Goal: Feedback & Contribution: Leave review/rating

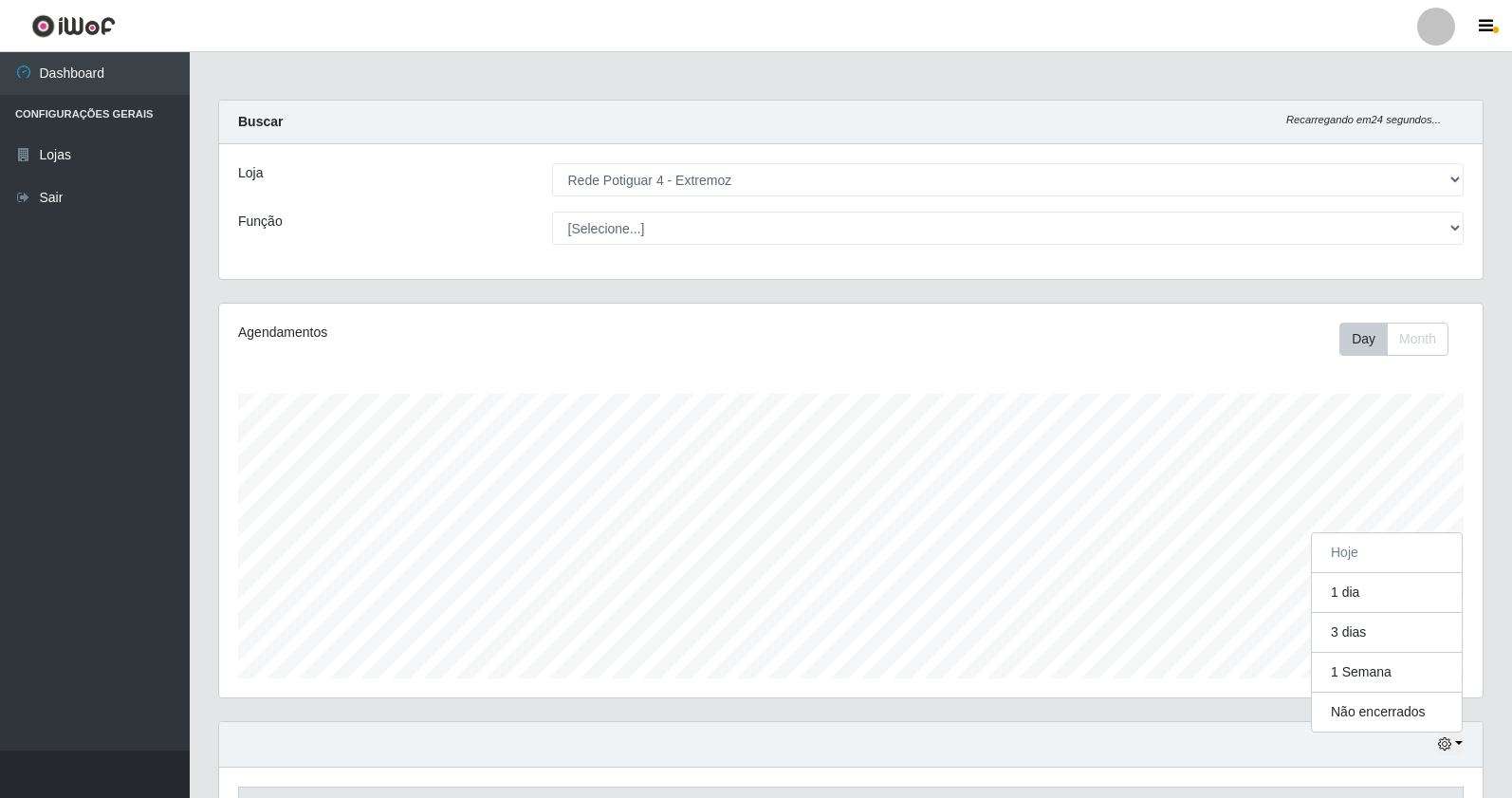
select select "78"
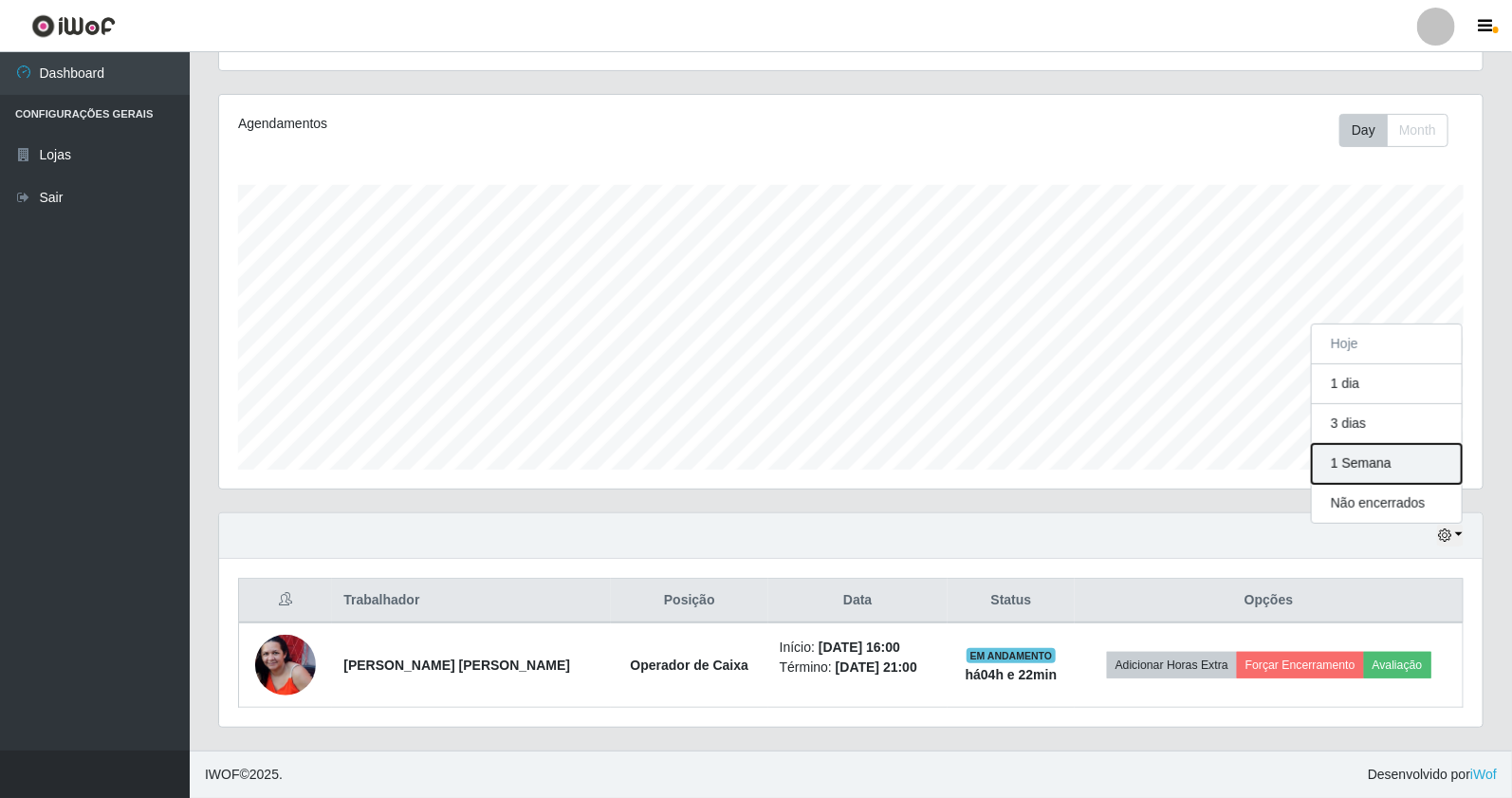
scroll to position [393, 1264]
drag, startPoint x: 0, startPoint y: 0, endPoint x: 1409, endPoint y: 472, distance: 1486.0
click at [1409, 472] on button "1 Semana" at bounding box center [1386, 464] width 150 height 40
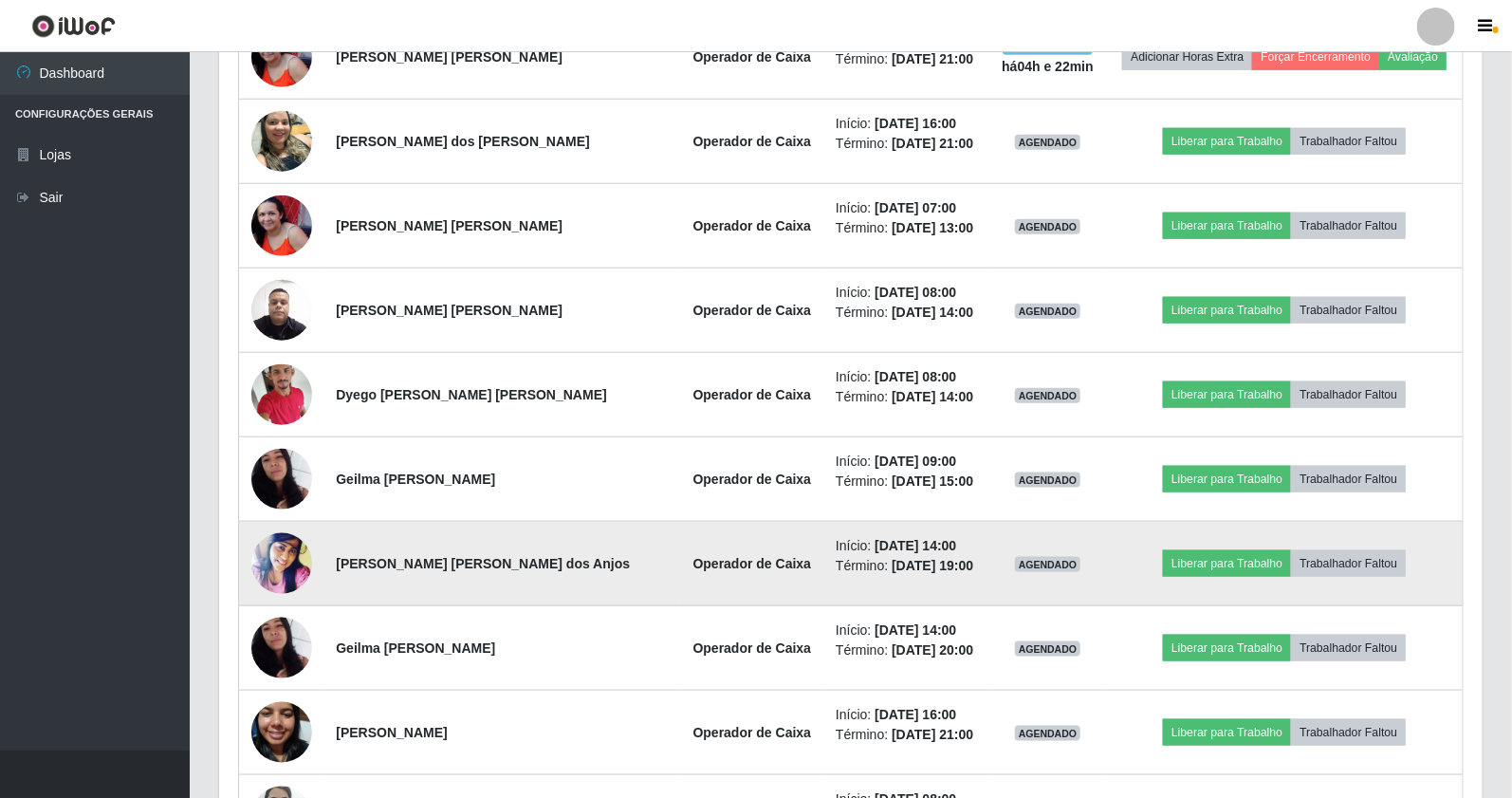
scroll to position [841, 0]
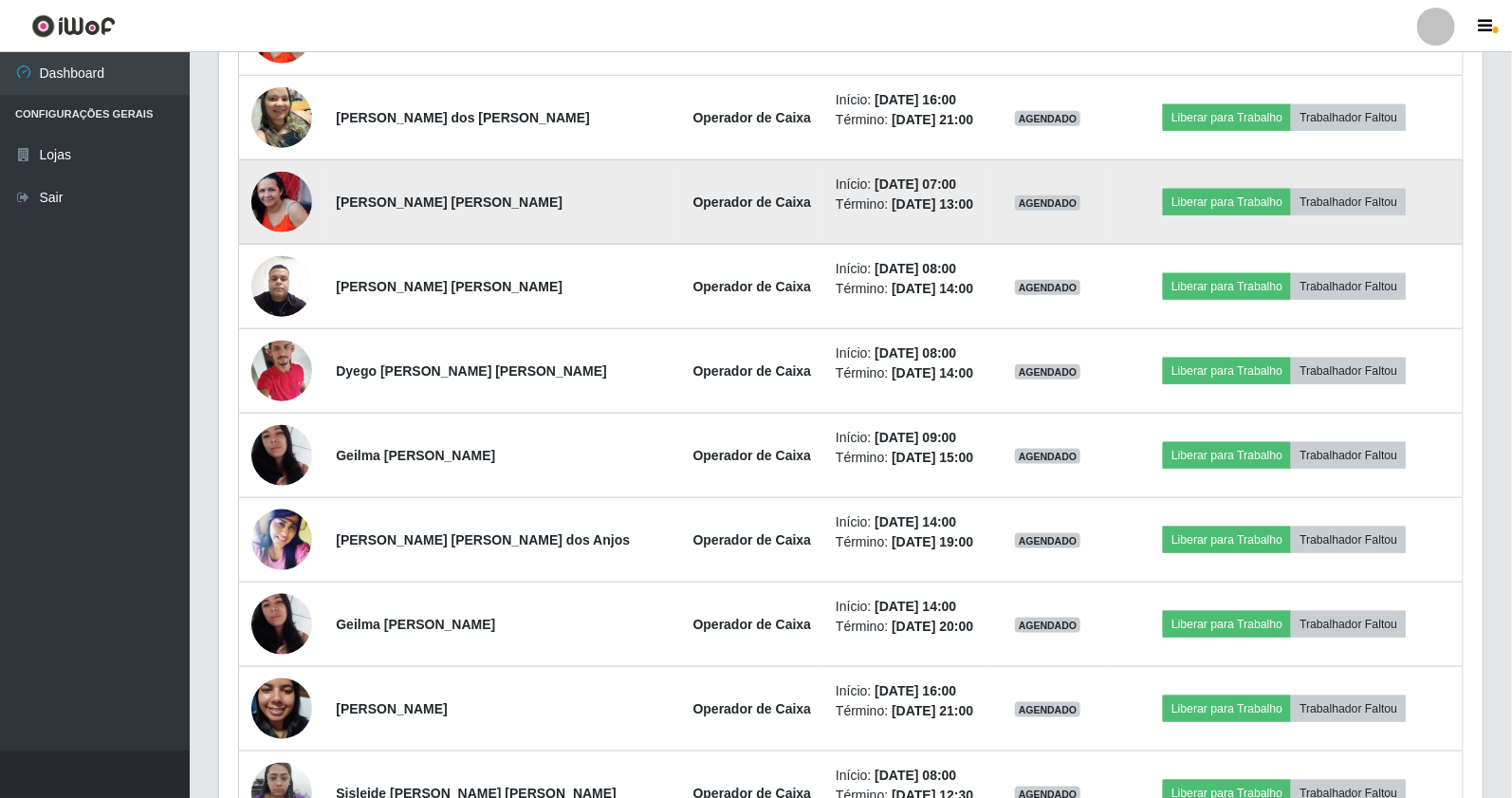
click at [721, 182] on td "Operador de Caixa" at bounding box center [751, 202] width 144 height 84
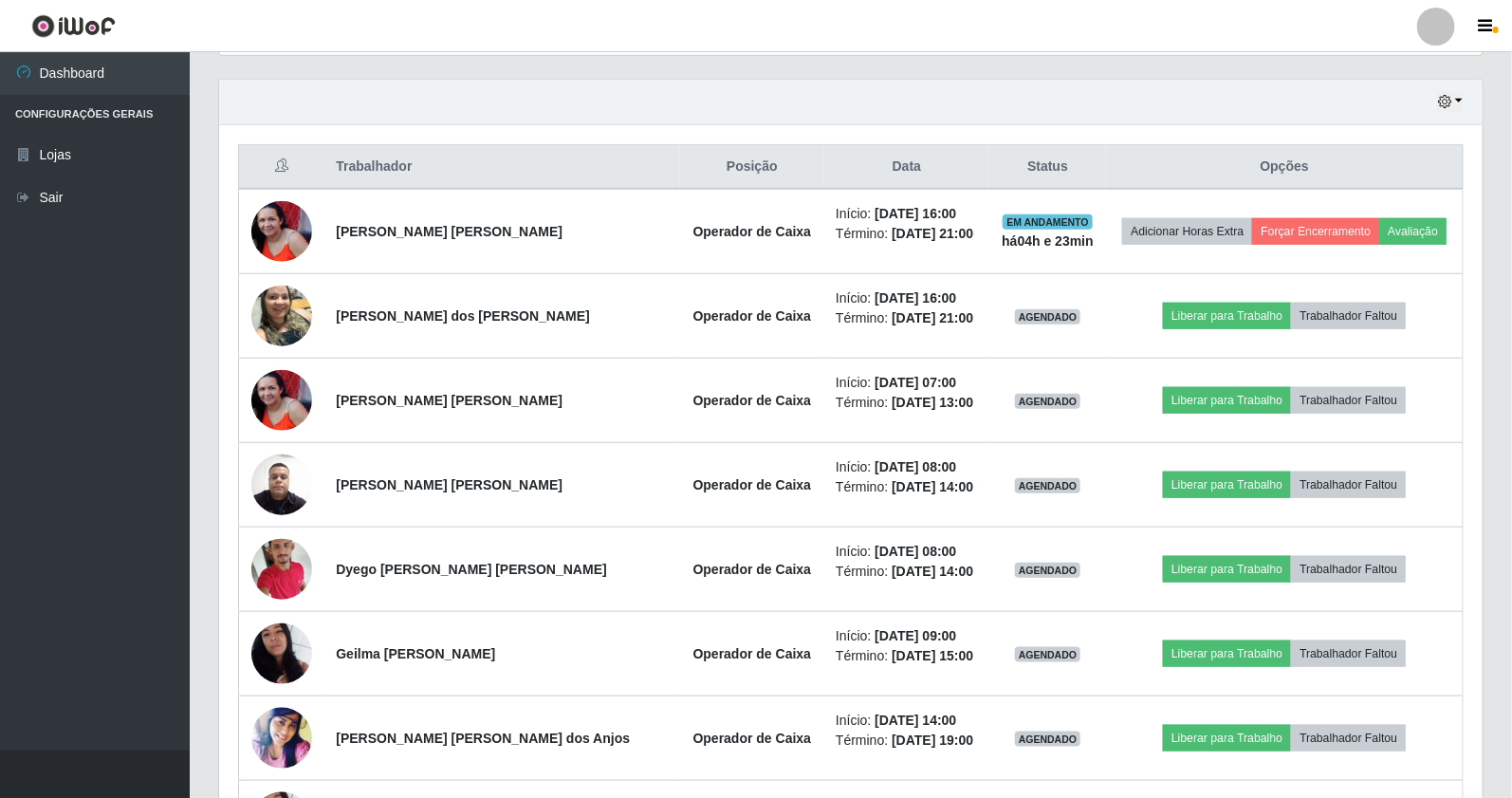
scroll to position [633, 0]
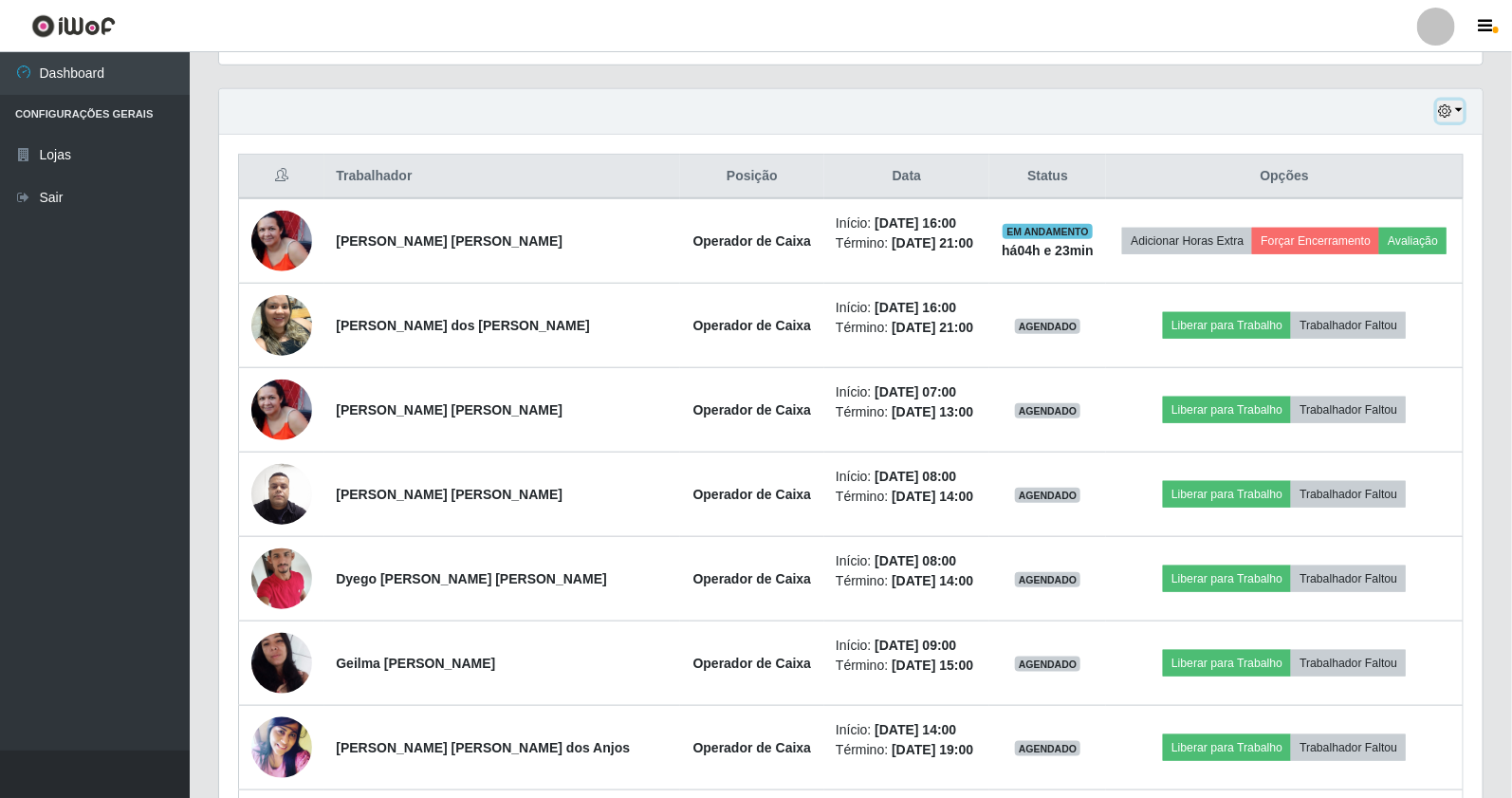
click at [1461, 106] on button "button" at bounding box center [1450, 111] width 27 height 22
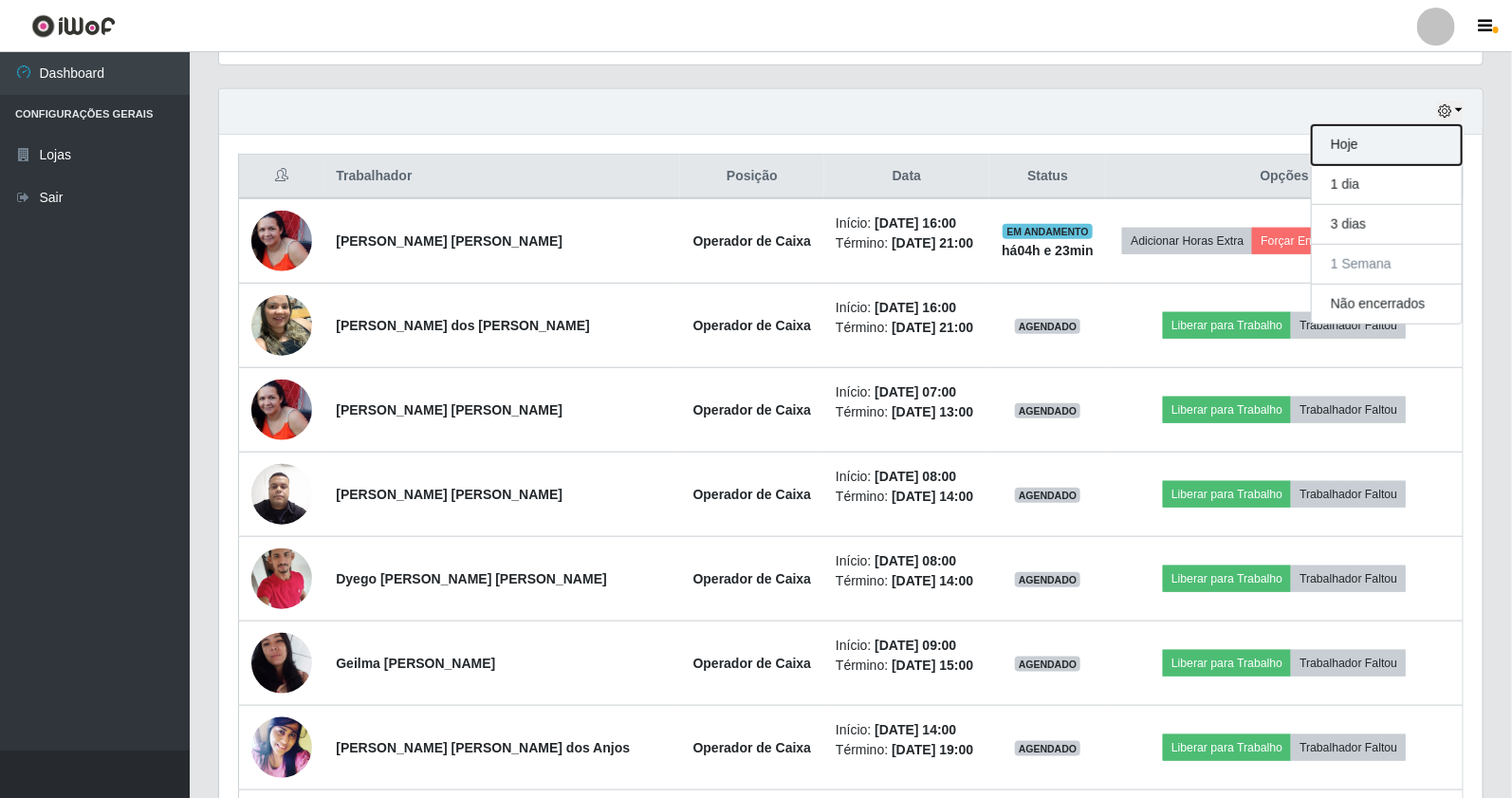
click at [1423, 140] on button "Hoje" at bounding box center [1386, 145] width 150 height 40
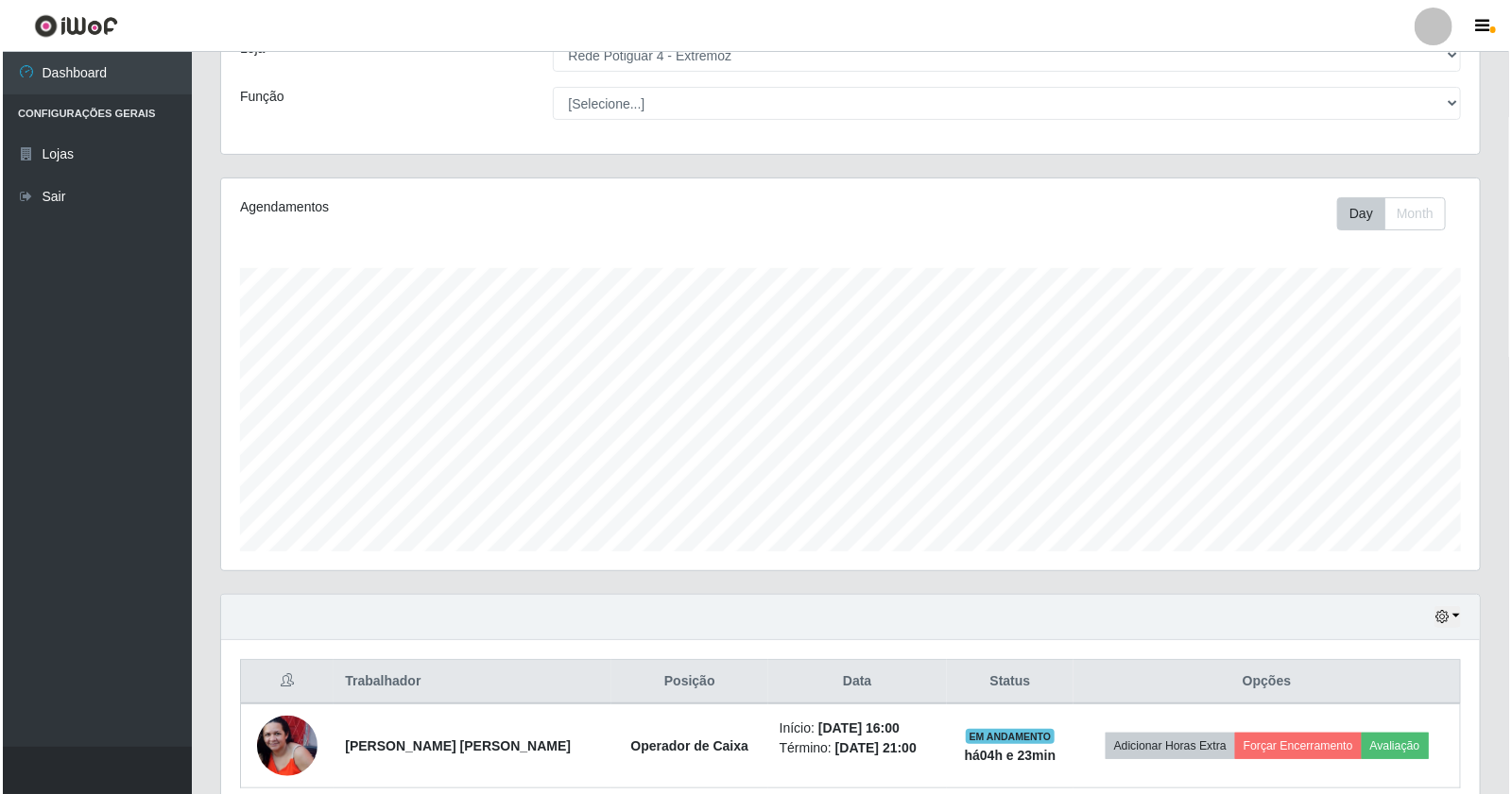
scroll to position [208, 0]
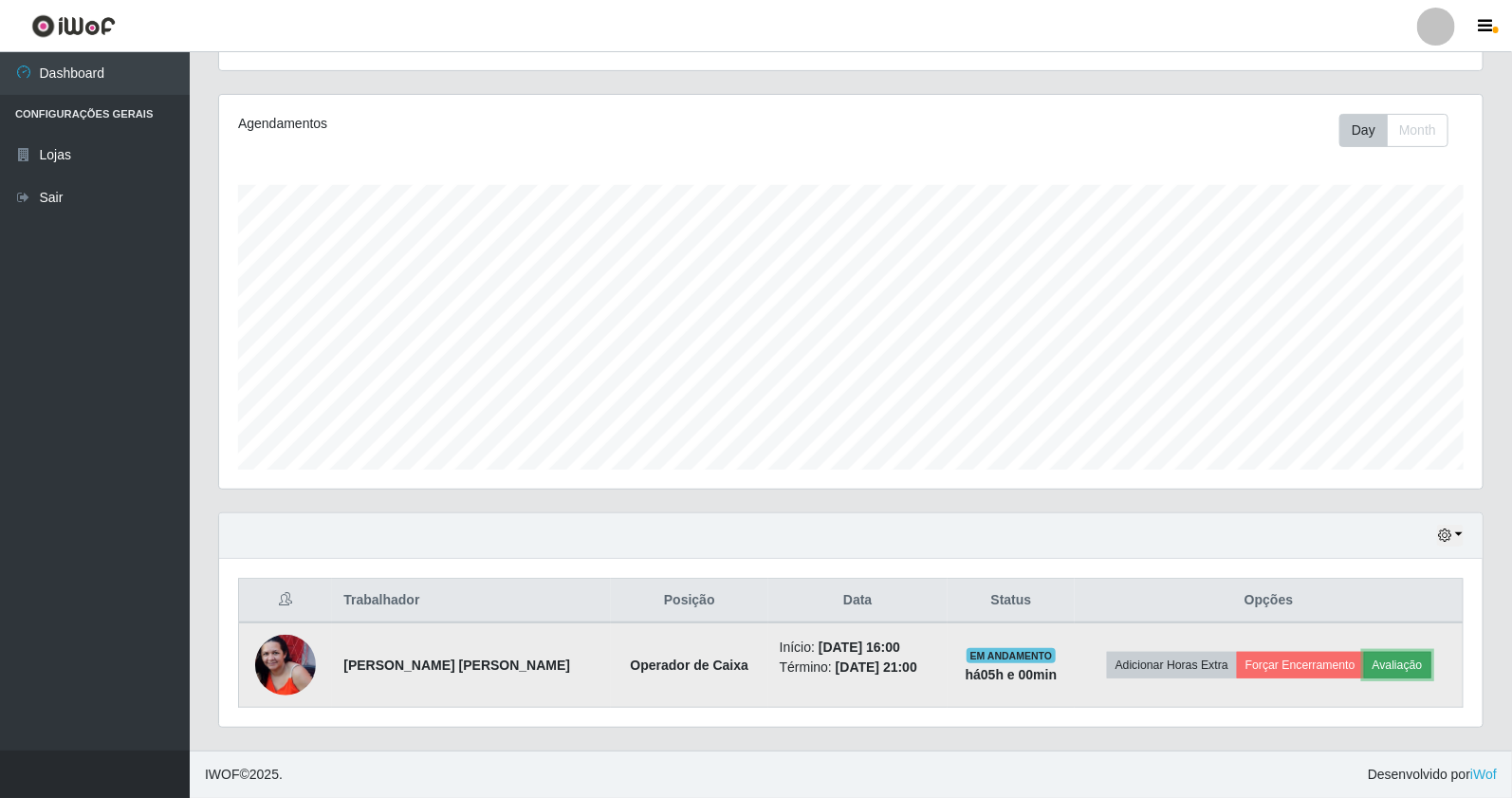
click at [1399, 660] on button "Avaliação" at bounding box center [1398, 666] width 68 height 27
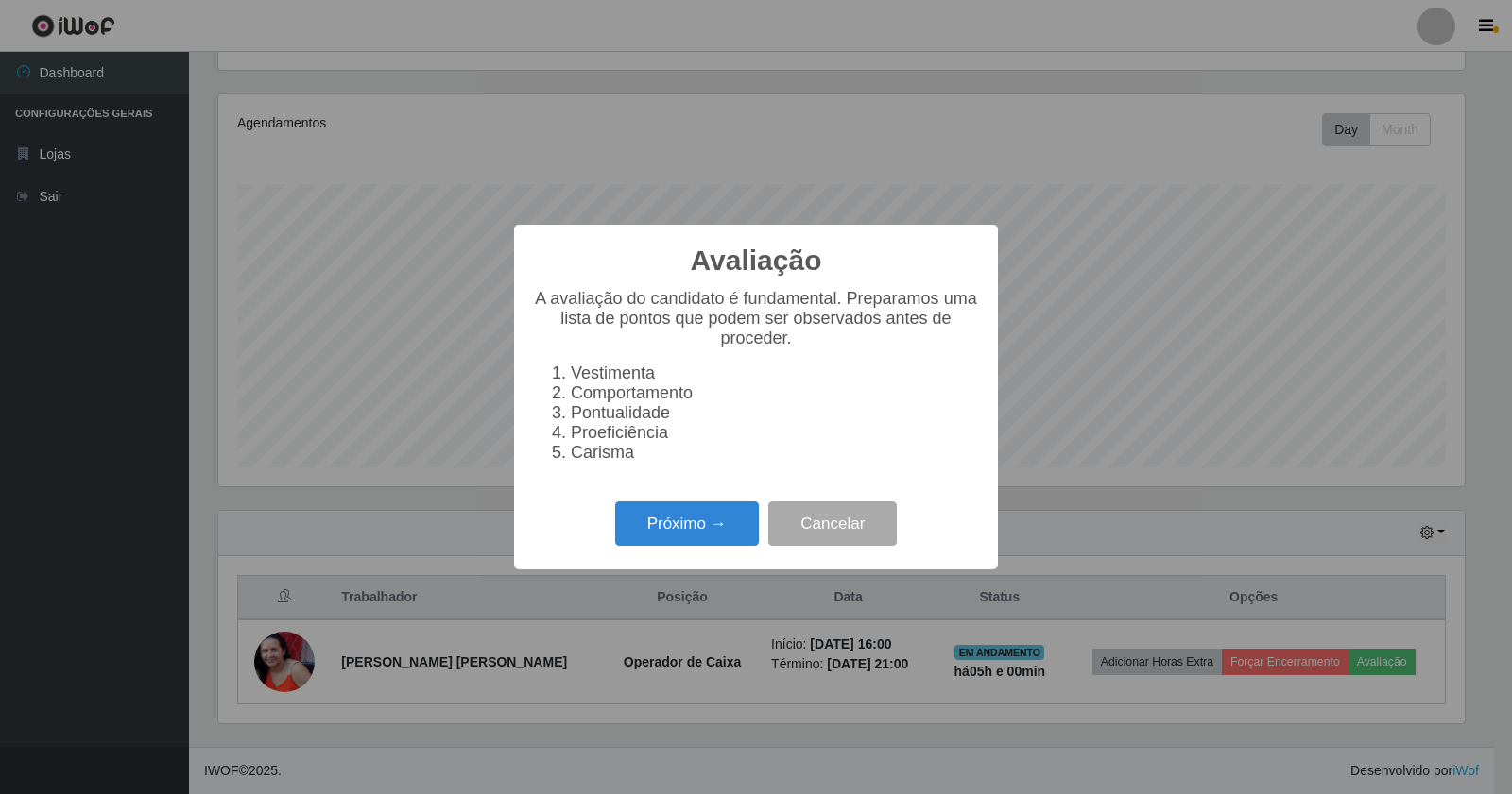
scroll to position [391, 1246]
click at [690, 520] on button "Próximo →" at bounding box center [687, 524] width 143 height 44
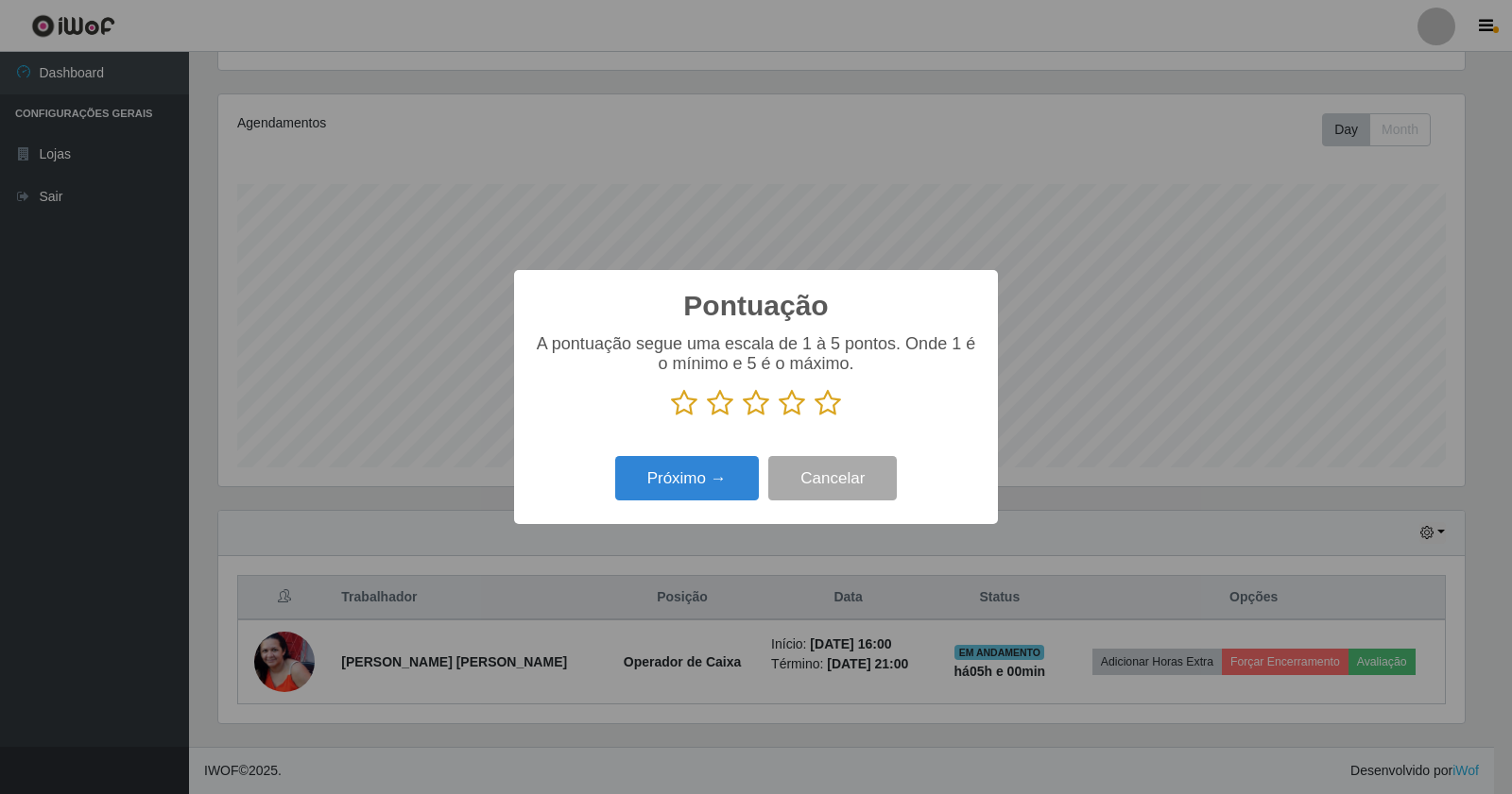
click at [833, 406] on icon at bounding box center [828, 403] width 27 height 28
click at [815, 417] on input "radio" at bounding box center [815, 417] width 0 height 0
click at [697, 470] on button "Próximo →" at bounding box center [687, 478] width 143 height 44
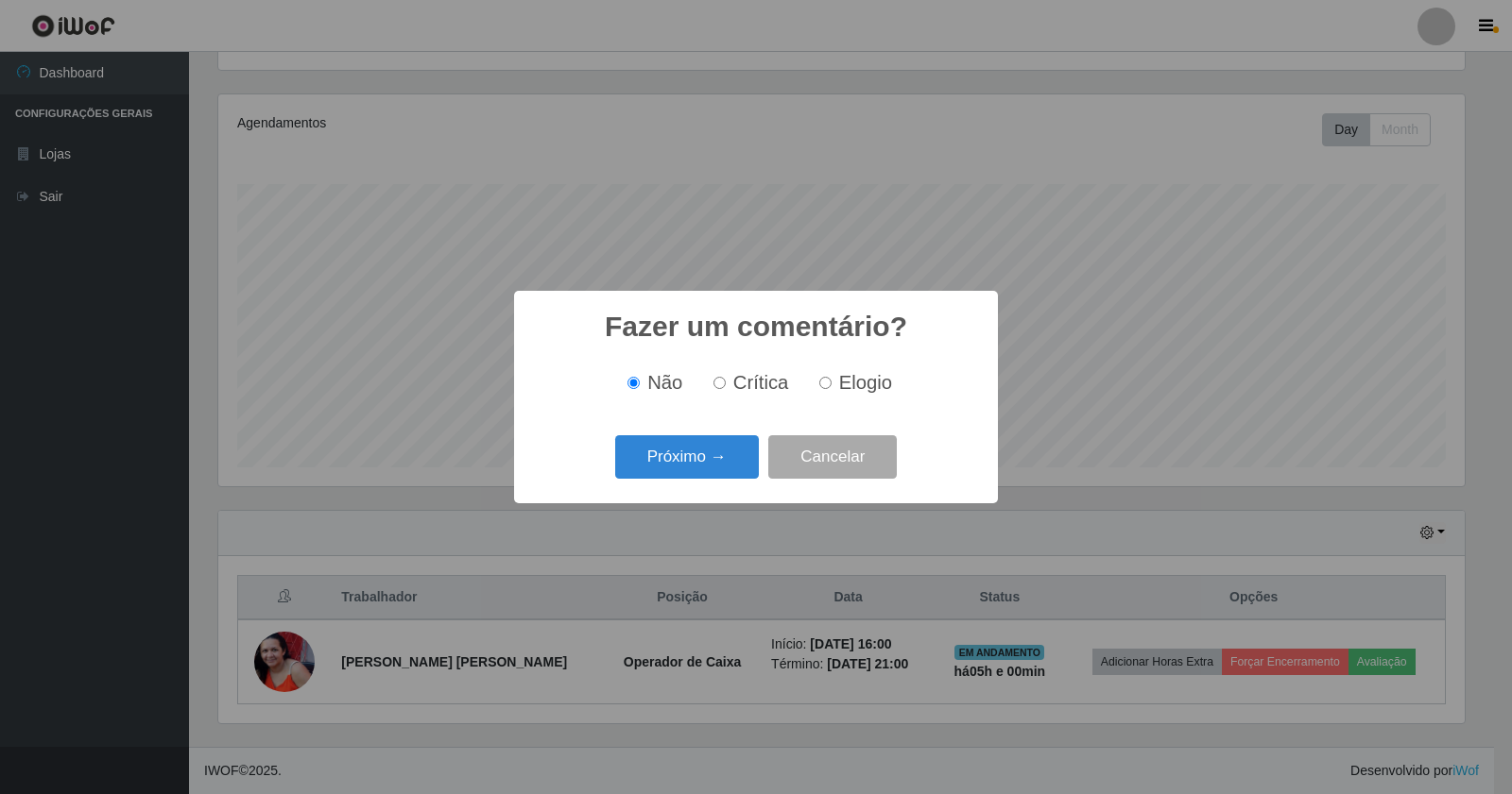
drag, startPoint x: 823, startPoint y: 385, endPoint x: 789, endPoint y: 399, distance: 36.8
click at [822, 385] on input "Elogio" at bounding box center [825, 383] width 13 height 12
radio input "true"
click at [710, 460] on button "Próximo →" at bounding box center [687, 458] width 143 height 44
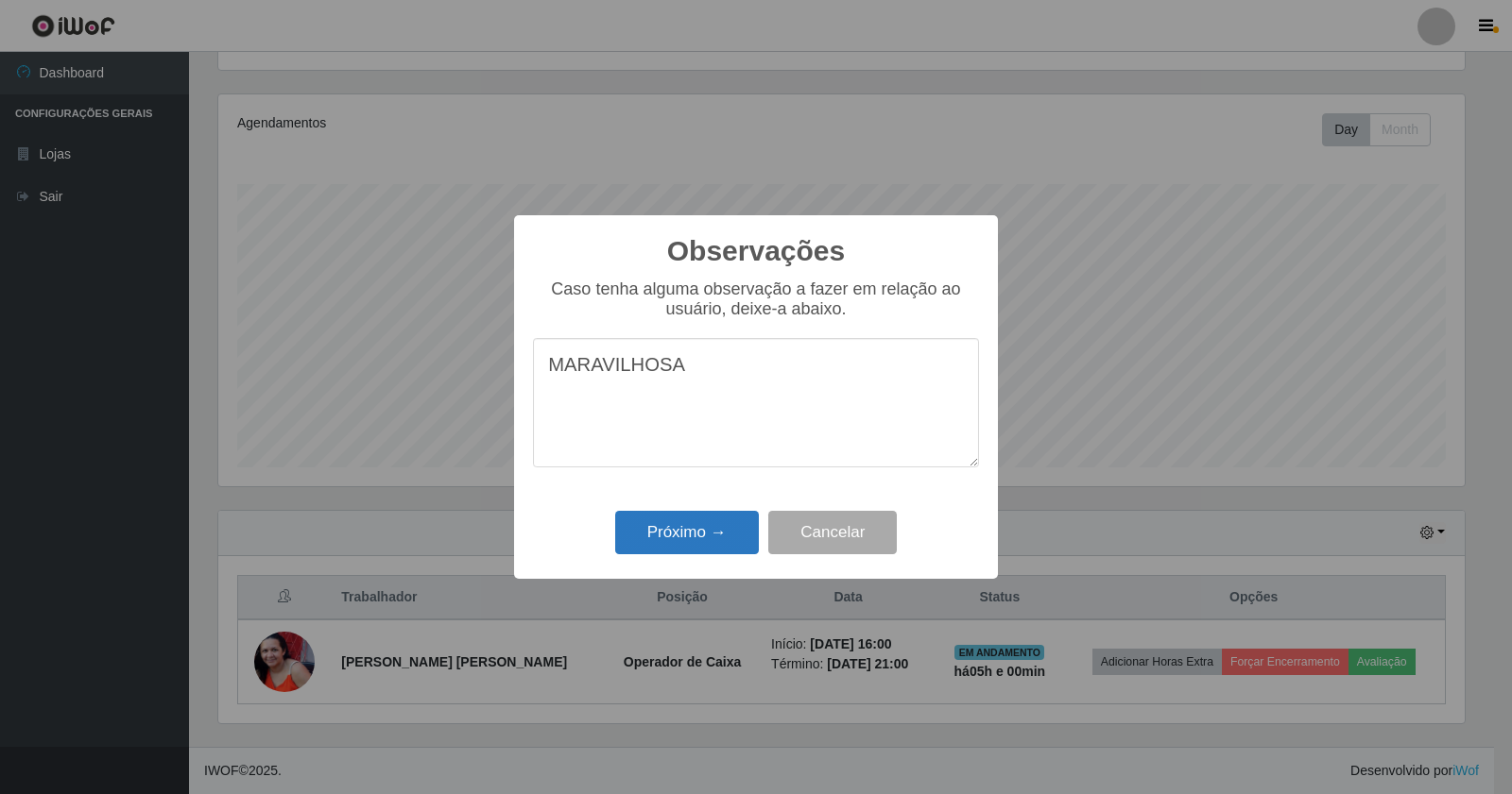
type textarea "MARAVILHOSA"
click at [725, 531] on button "Próximo →" at bounding box center [687, 533] width 143 height 44
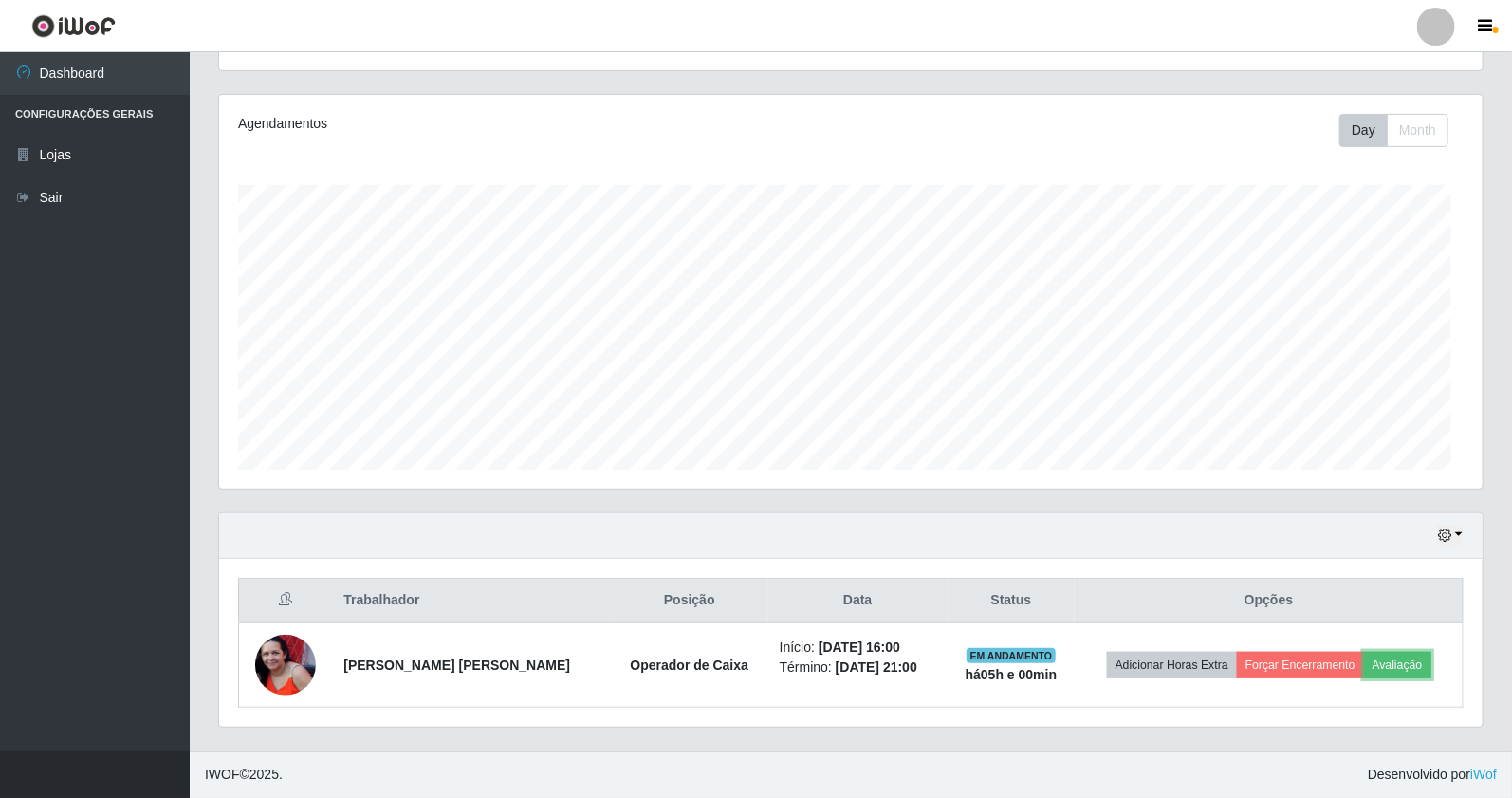
scroll to position [393, 1264]
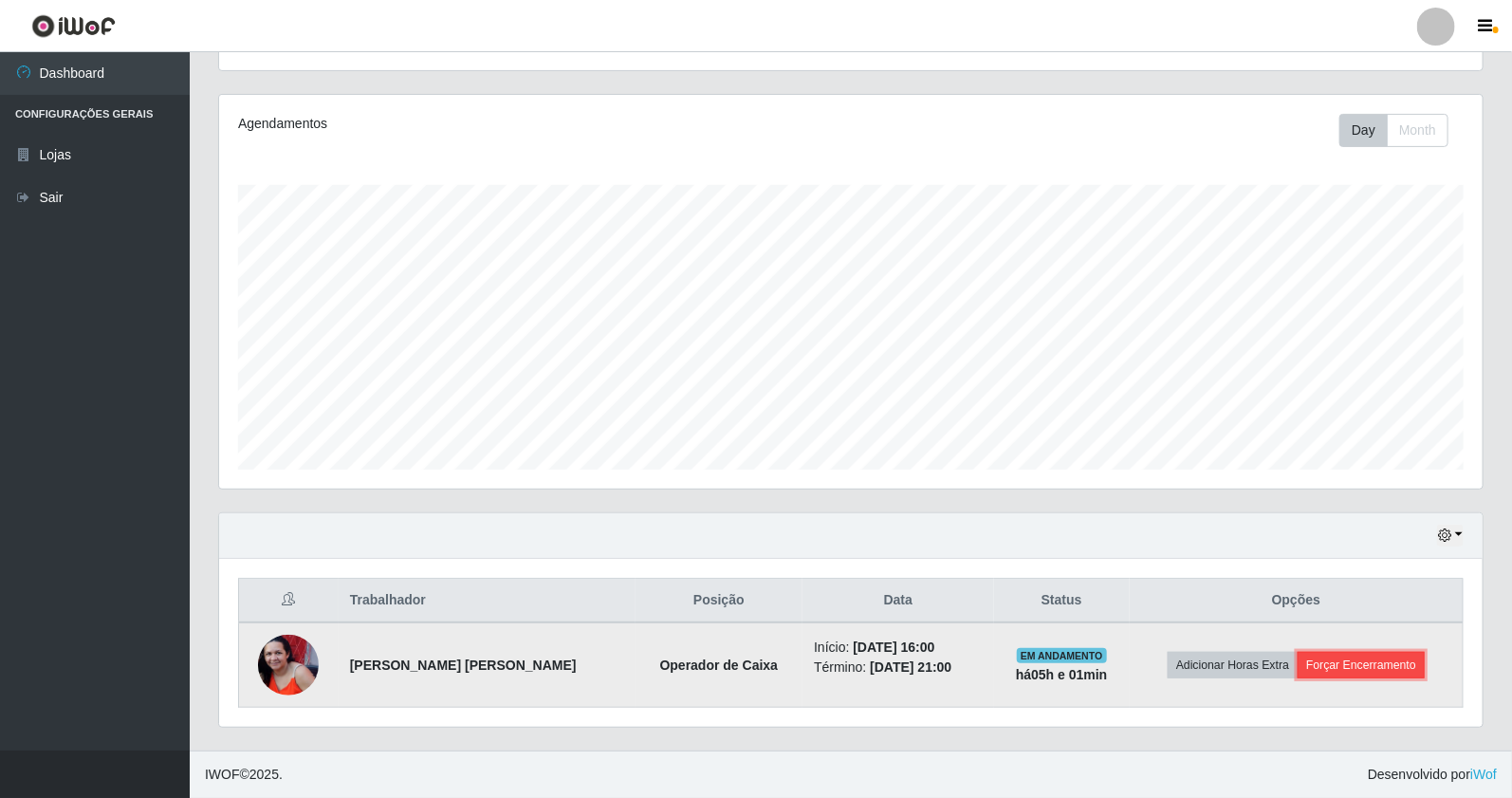
click at [1340, 660] on button "Forçar Encerramento" at bounding box center [1361, 666] width 127 height 27
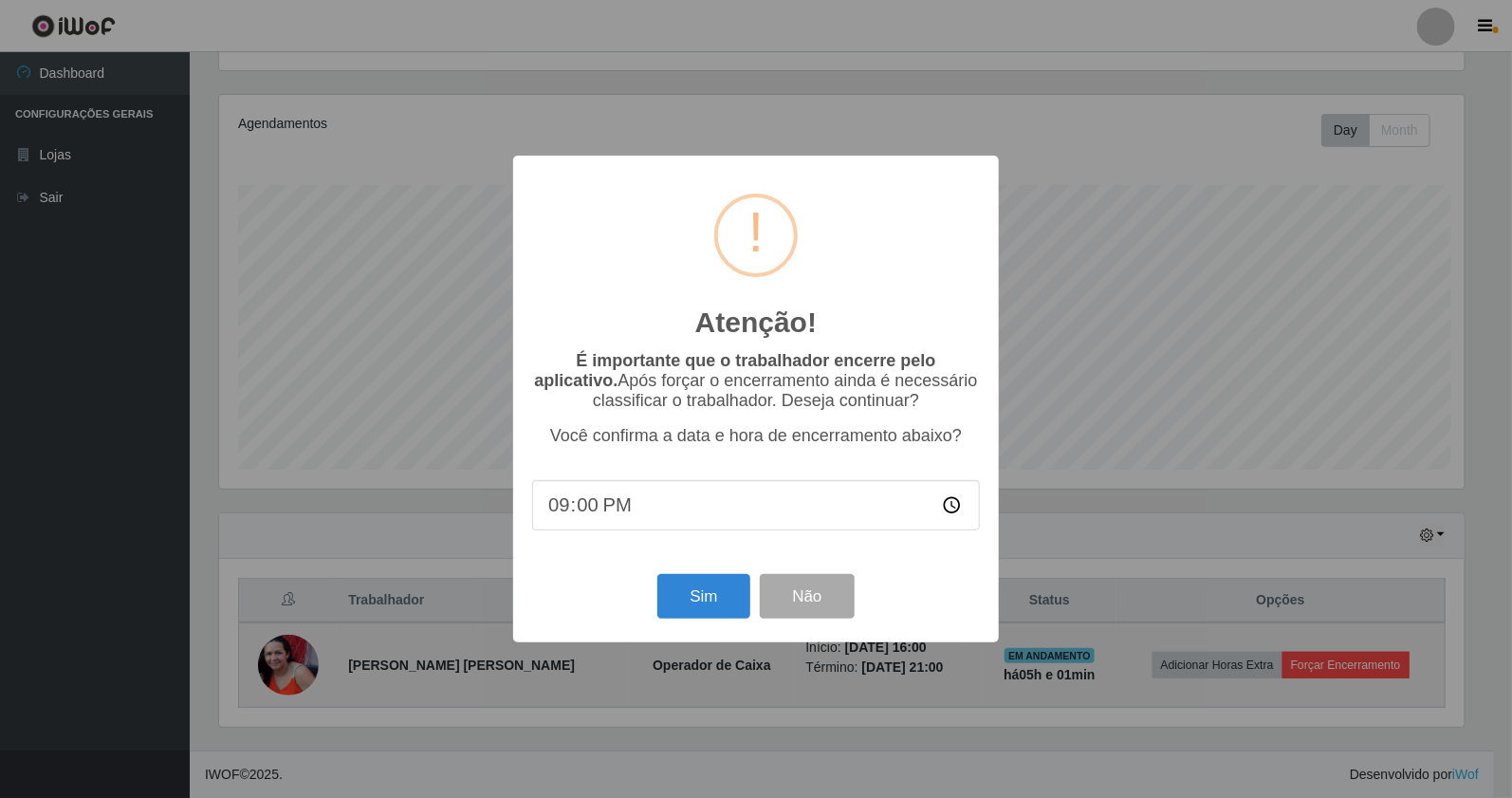
scroll to position [393, 1250]
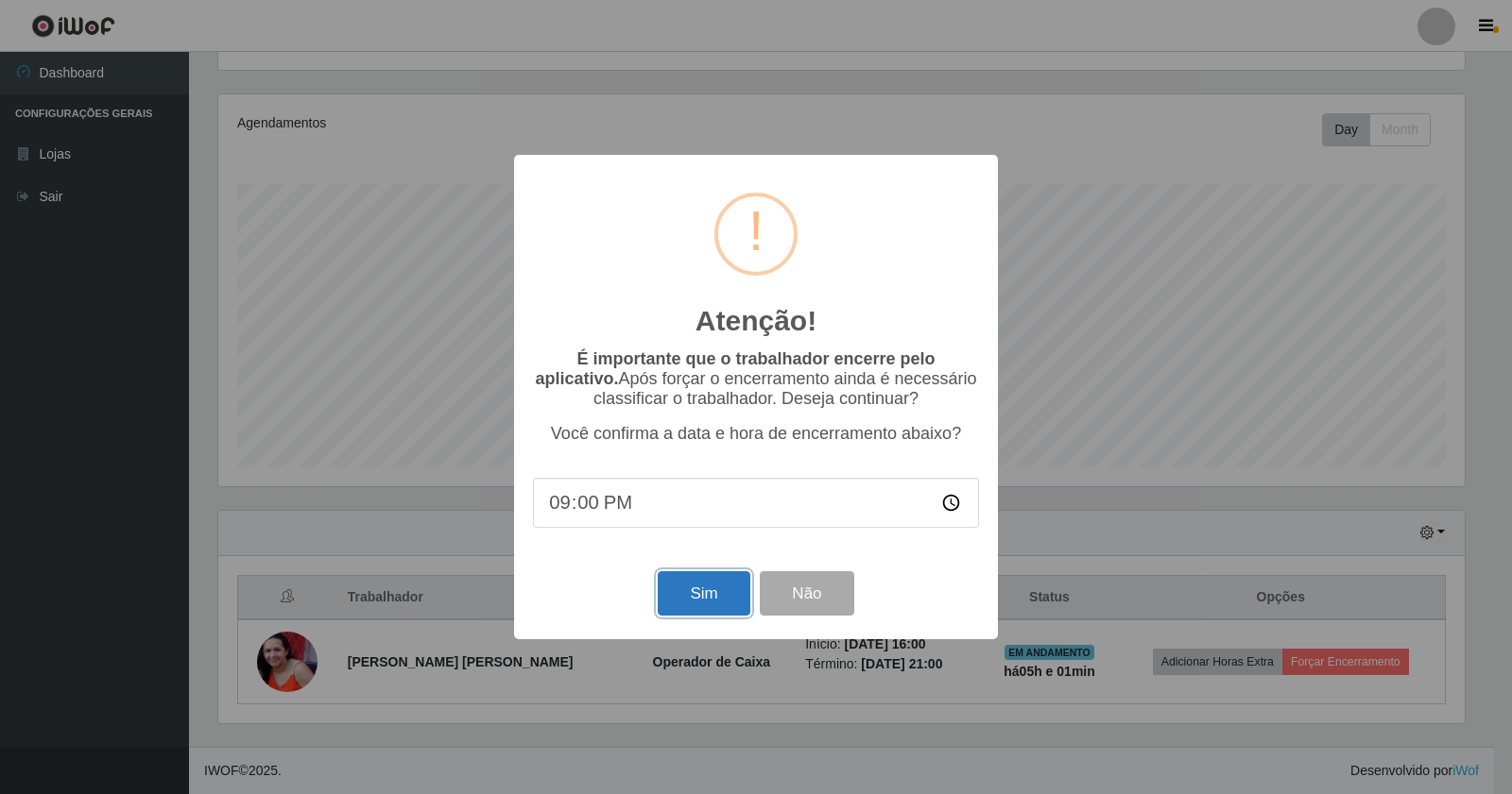
click at [675, 598] on button "Sim" at bounding box center [703, 593] width 91 height 44
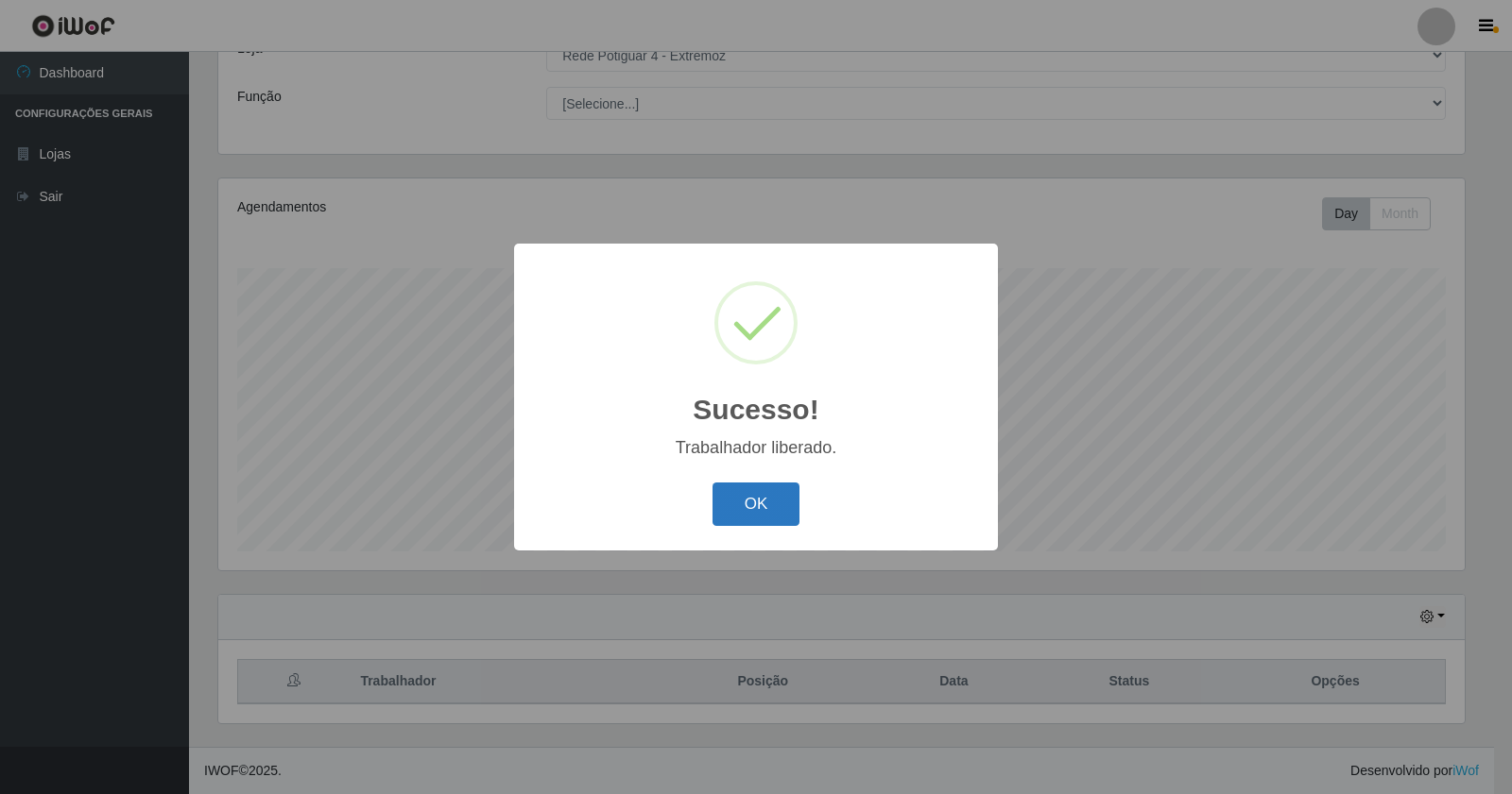
click at [751, 496] on button "OK" at bounding box center [756, 505] width 88 height 44
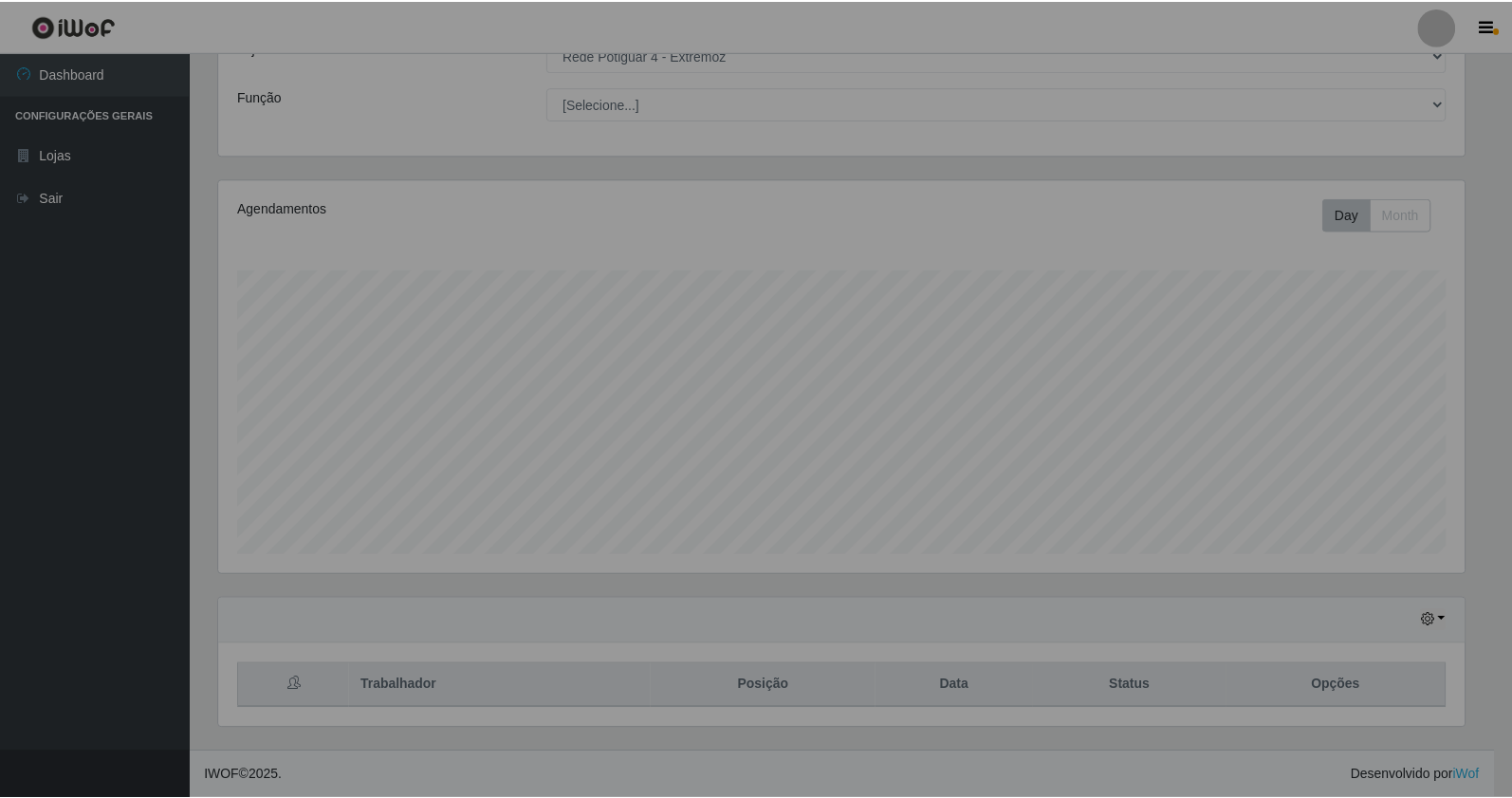
scroll to position [393, 1264]
